Goal: Task Accomplishment & Management: Manage account settings

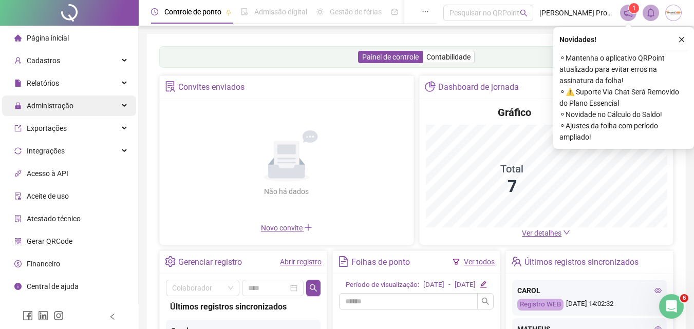
click at [76, 108] on div "Administração" at bounding box center [69, 106] width 134 height 21
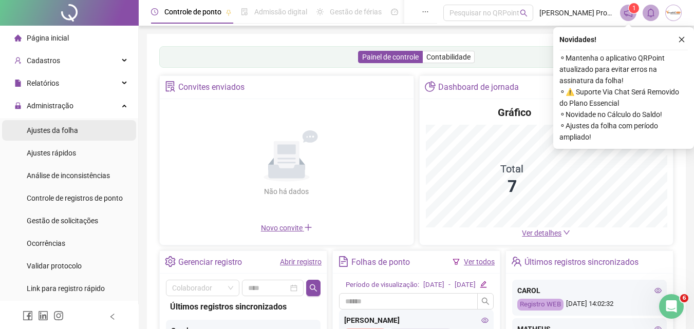
click at [71, 131] on span "Ajustes da folha" at bounding box center [52, 130] width 51 height 8
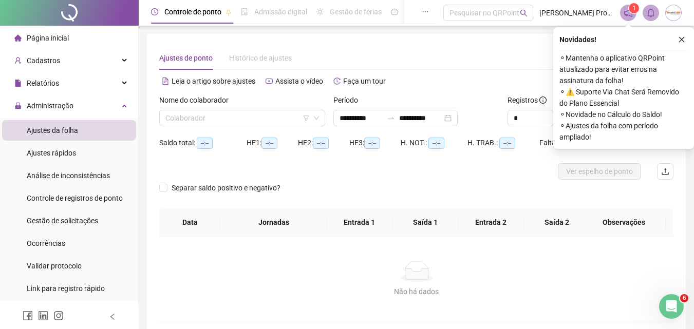
click at [683, 43] on button "button" at bounding box center [682, 39] width 12 height 12
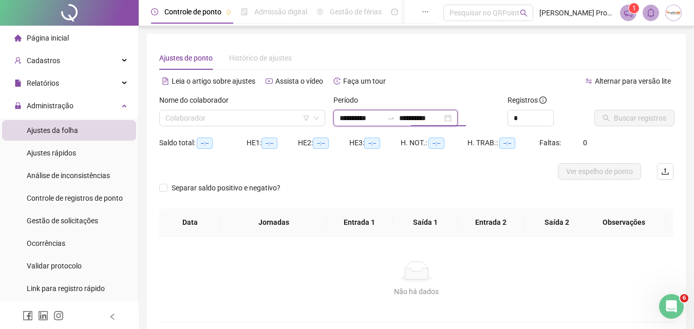
click at [419, 117] on input "**********" at bounding box center [420, 118] width 43 height 11
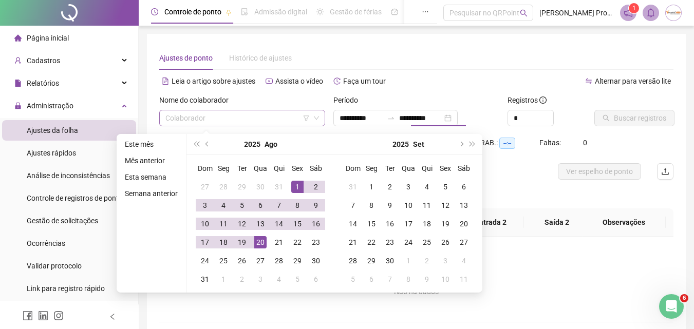
click at [204, 121] on input "search" at bounding box center [237, 117] width 144 height 15
type input "**********"
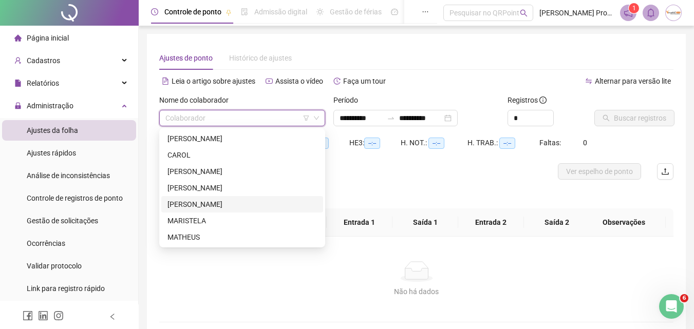
click at [205, 203] on div "[PERSON_NAME]" at bounding box center [243, 204] width 150 height 11
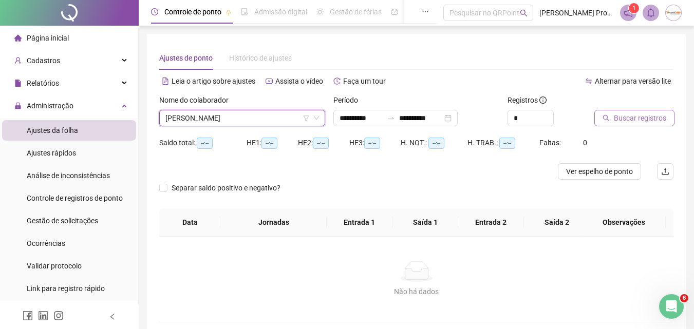
click at [625, 117] on span "Buscar registros" at bounding box center [640, 118] width 52 height 11
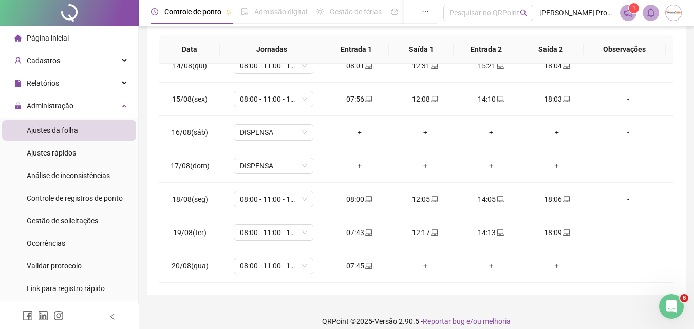
scroll to position [183, 0]
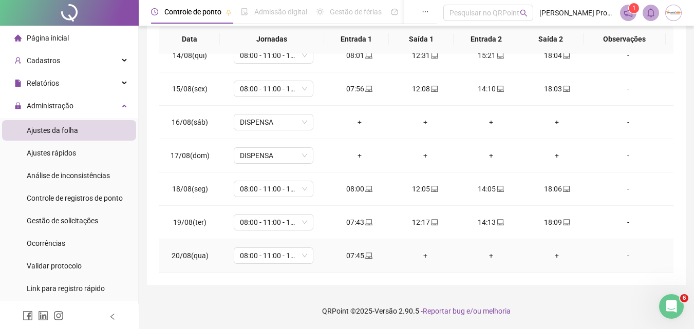
click at [423, 254] on div "+" at bounding box center [425, 255] width 49 height 11
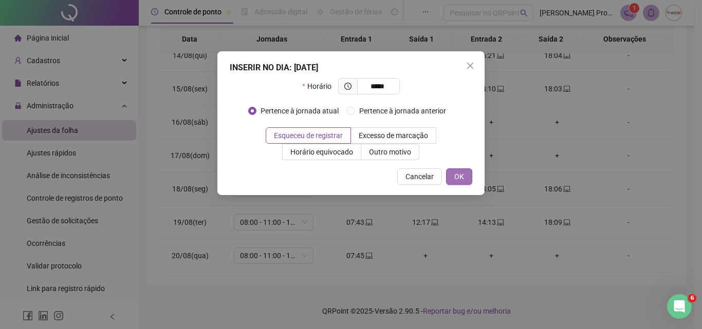
type input "*****"
drag, startPoint x: 468, startPoint y: 172, endPoint x: 434, endPoint y: 198, distance: 42.1
click at [467, 172] on button "OK" at bounding box center [459, 177] width 26 height 16
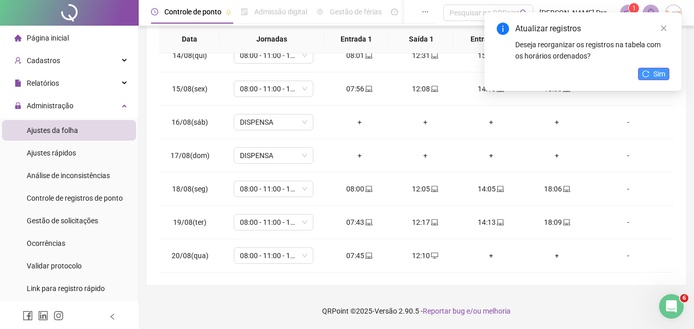
click at [648, 72] on icon "reload" at bounding box center [646, 73] width 7 height 7
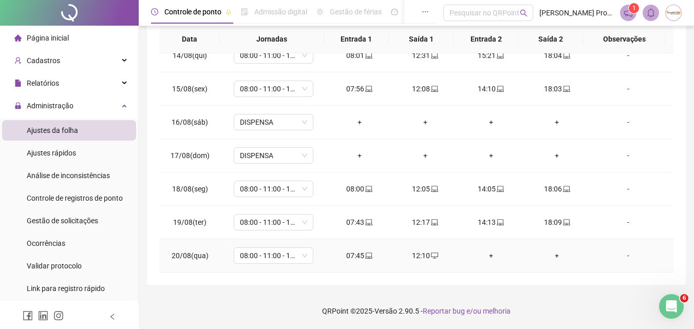
click at [484, 255] on div "+" at bounding box center [491, 255] width 49 height 11
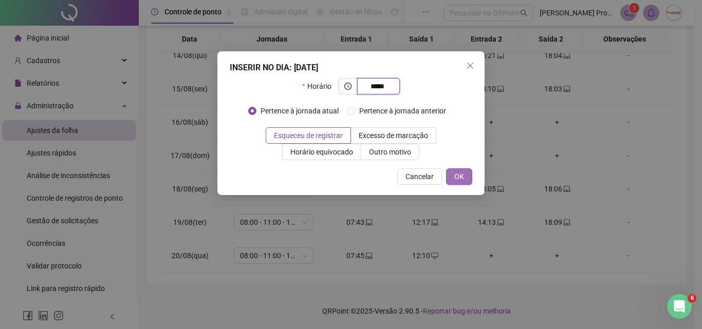
type input "*****"
click at [460, 171] on span "OK" at bounding box center [459, 176] width 10 height 11
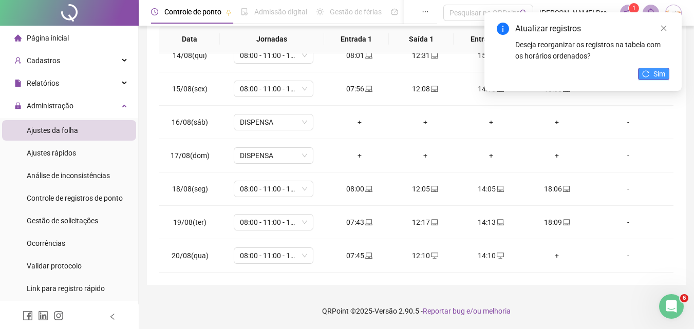
drag, startPoint x: 656, startPoint y: 72, endPoint x: 649, endPoint y: 75, distance: 7.4
click at [654, 73] on span "Sim" at bounding box center [660, 73] width 12 height 11
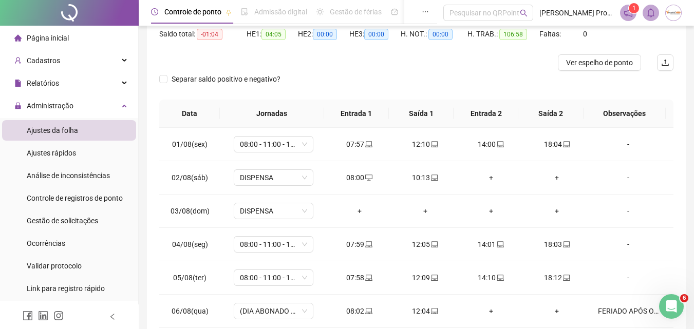
scroll to position [0, 0]
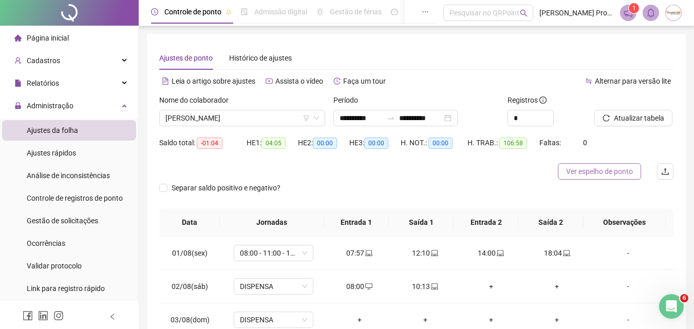
click at [577, 172] on span "Ver espelho de ponto" at bounding box center [599, 171] width 67 height 11
